Goal: Information Seeking & Learning: Learn about a topic

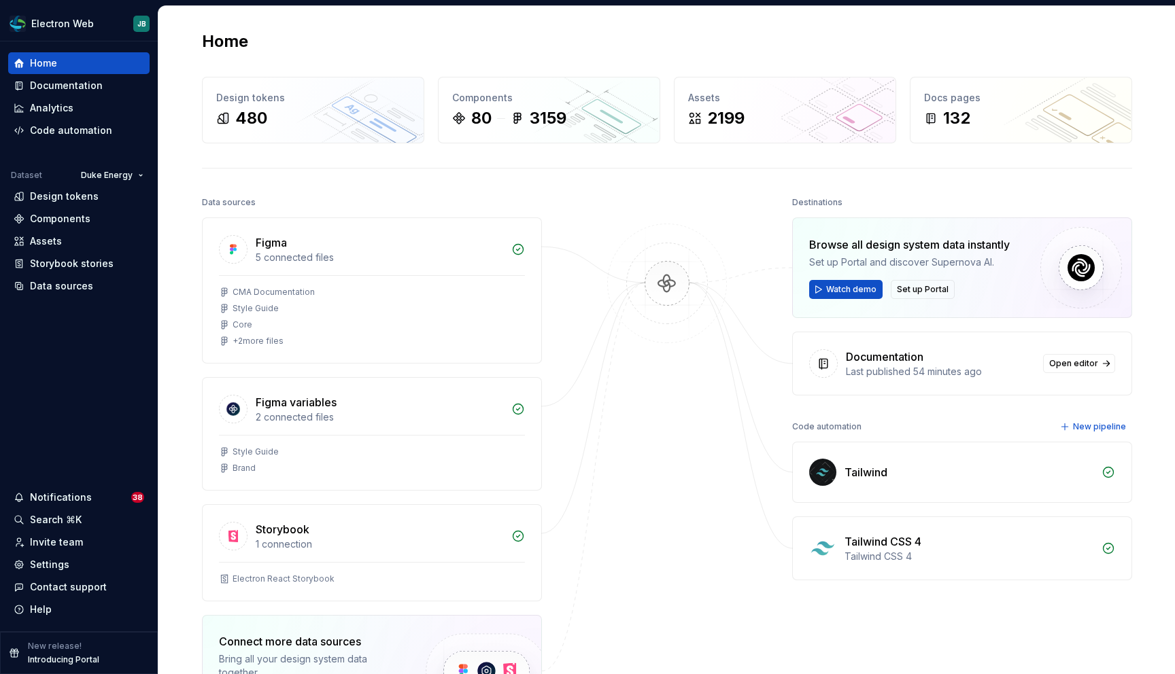
click at [747, 54] on div "Home Design tokens 480 Components 80 3159 Assets 2199 Docs pages 132 Data sourc…" at bounding box center [666, 440] width 979 height 868
click at [680, 491] on div at bounding box center [667, 494] width 136 height 602
click at [849, 289] on span "Watch demo" at bounding box center [851, 289] width 50 height 11
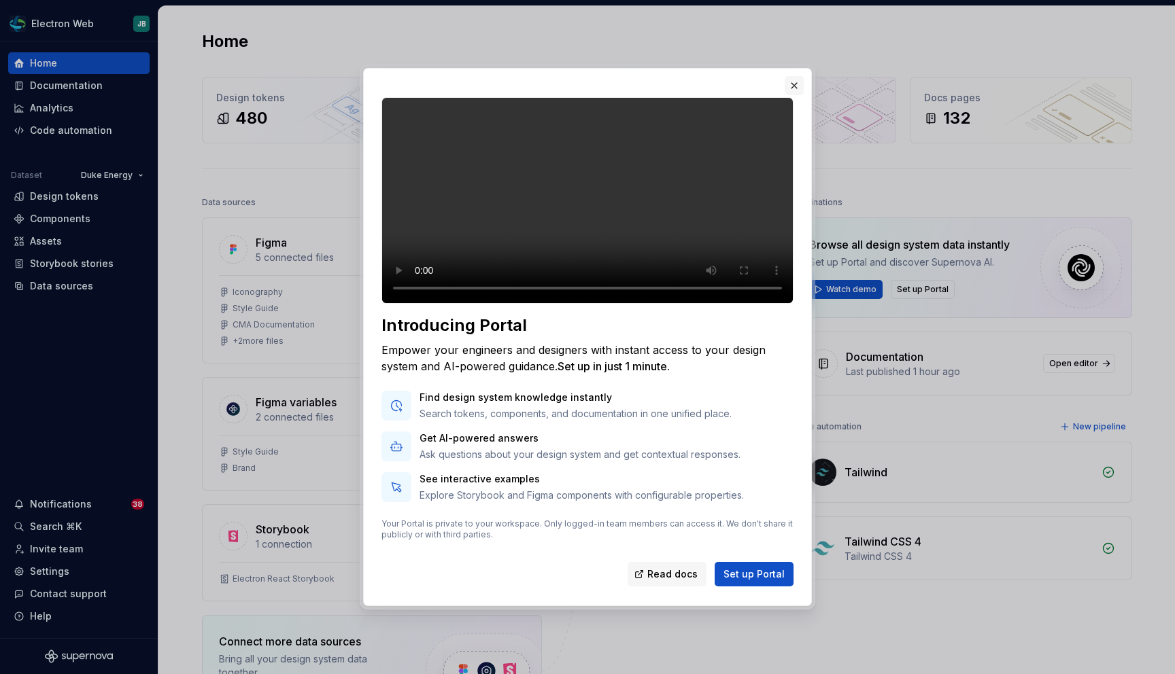
click at [794, 76] on button "button" at bounding box center [794, 85] width 19 height 19
